Goal: Find specific page/section: Find specific page/section

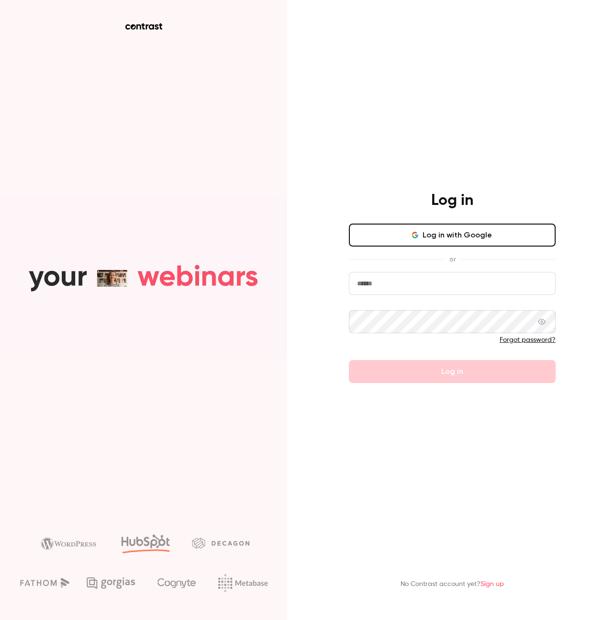
click at [402, 277] on input "email" at bounding box center [452, 283] width 207 height 23
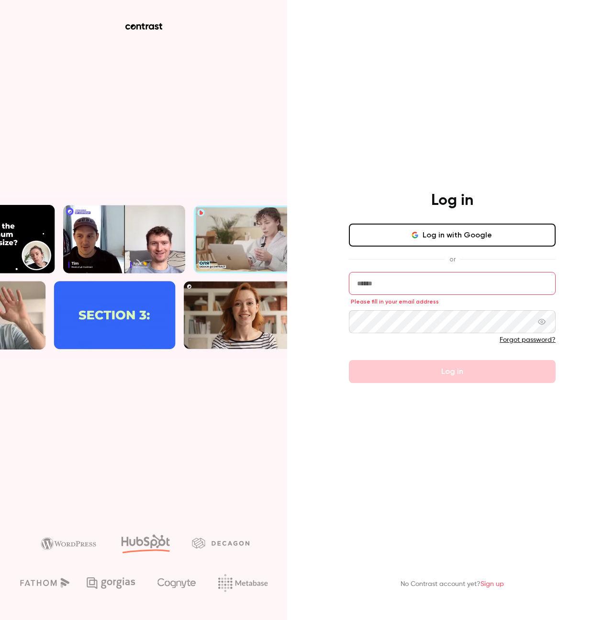
type input "**********"
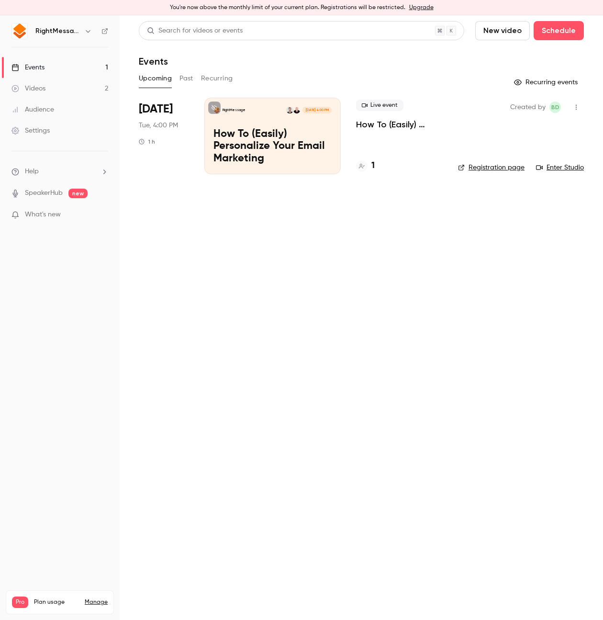
click at [183, 302] on main "Search for videos or events New video Schedule Events Upcoming Past Recurring R…" at bounding box center [361, 317] width 483 height 604
